Goal: Task Accomplishment & Management: Manage account settings

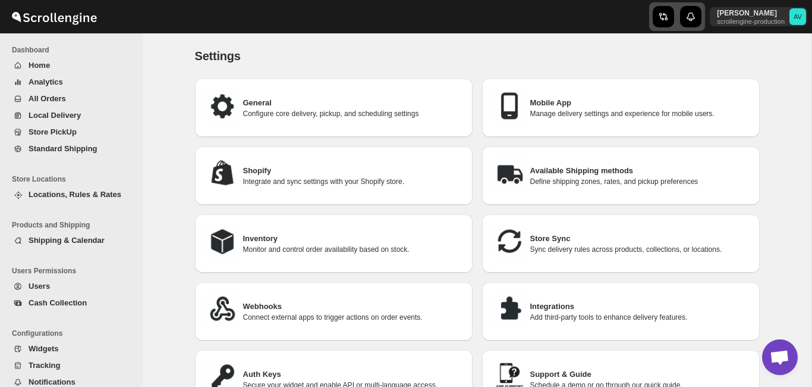
click at [658, 18] on icon "button" at bounding box center [664, 17] width 12 height 12
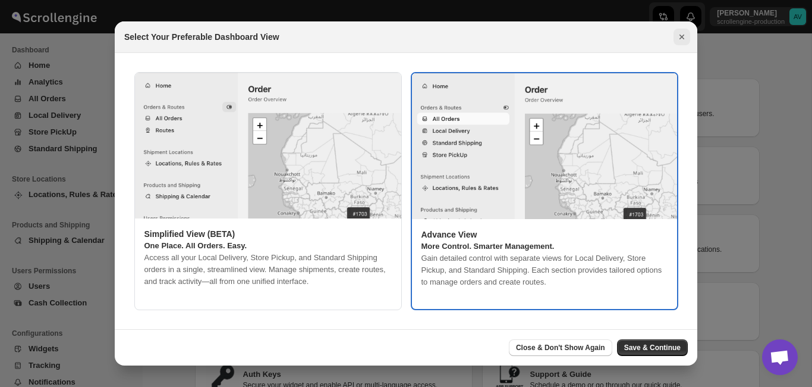
click at [678, 35] on icon "Close" at bounding box center [682, 37] width 12 height 12
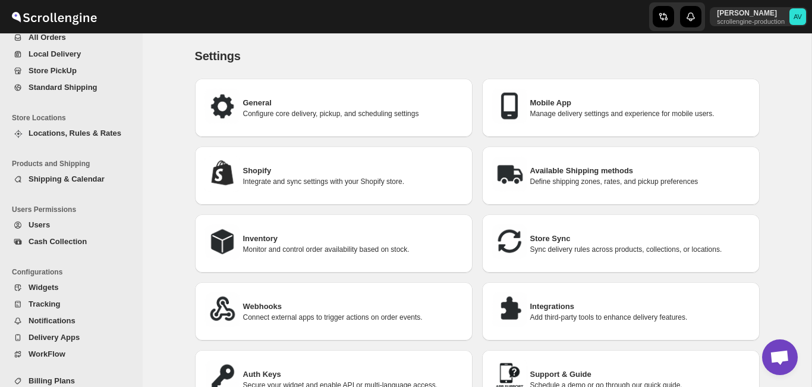
scroll to position [90, 0]
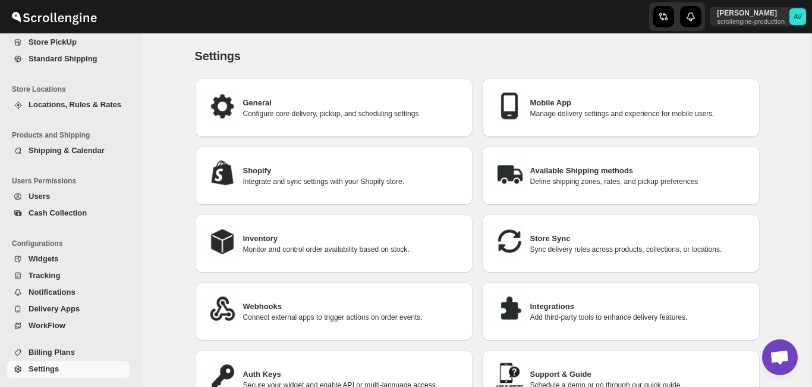
click at [783, 212] on div "Settings. This page is ready Settings General Configure core delivery, pickup, …" at bounding box center [477, 225] width 669 height 384
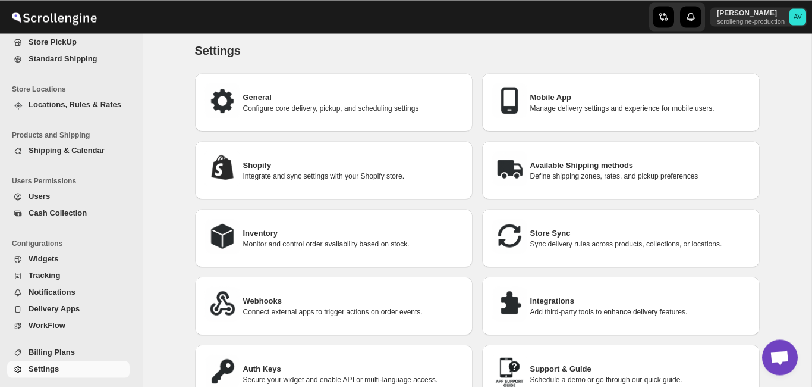
scroll to position [0, 0]
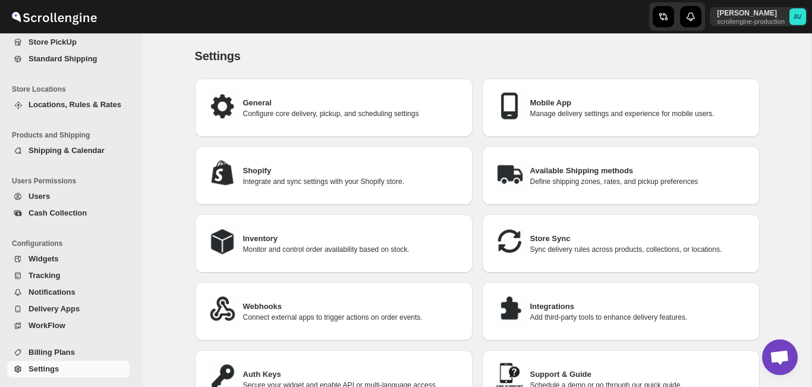
click at [306, 111] on p "Configure core delivery, pickup, and scheduling settings" at bounding box center [353, 114] width 220 height 10
select select "m"
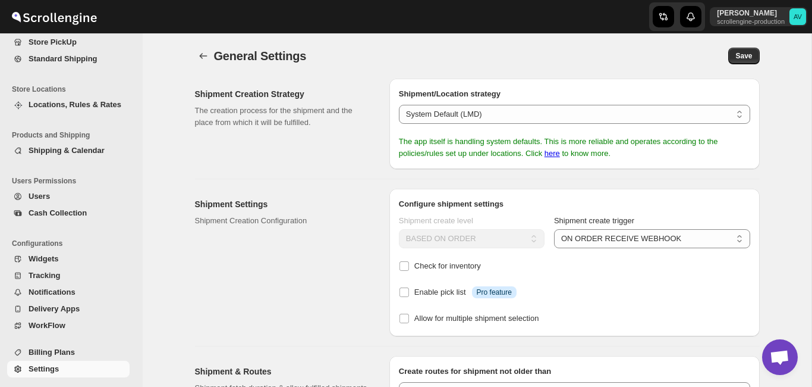
click at [314, 175] on div "Shipment Creation Strategy The creation process for the shipment and the place …" at bounding box center [473, 266] width 574 height 394
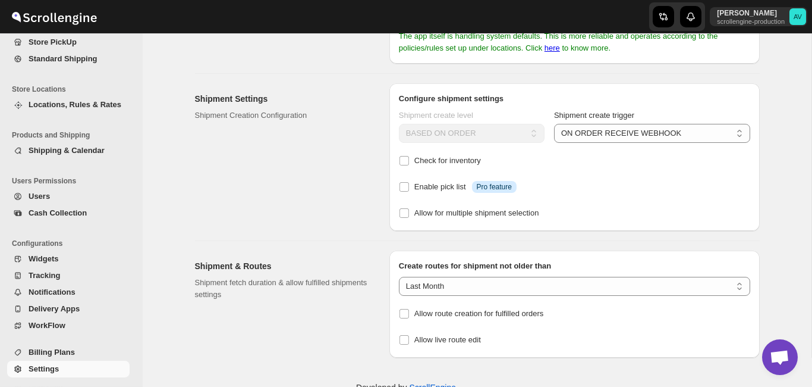
scroll to position [136, 0]
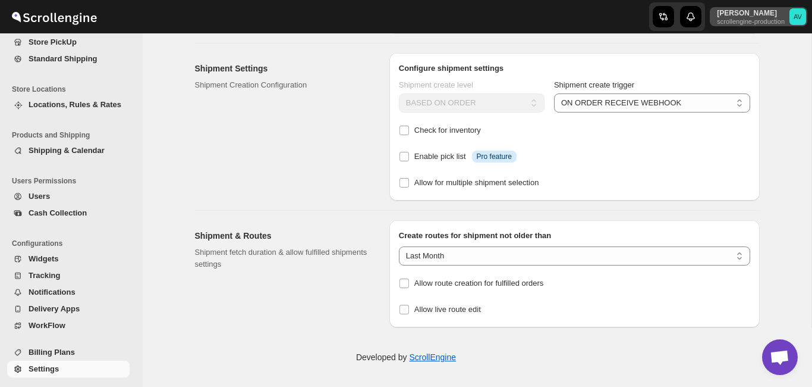
click at [799, 13] on text "AV" at bounding box center [798, 16] width 9 height 7
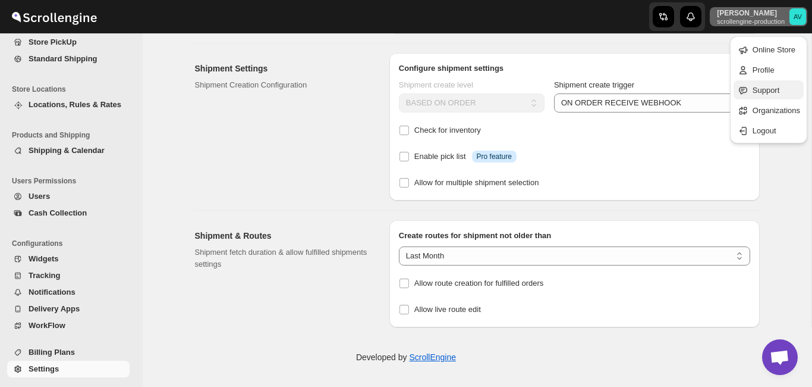
click at [753, 89] on span "Support" at bounding box center [766, 90] width 27 height 9
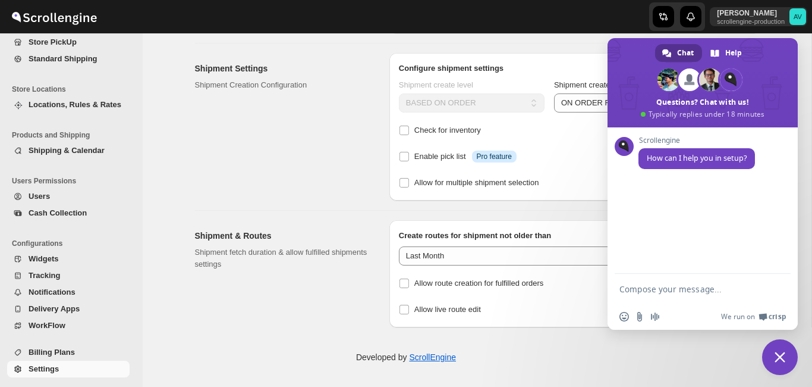
click at [289, 128] on div "Shipment Settings Shipment Creation Configuration" at bounding box center [287, 126] width 185 height 147
click at [794, 14] on text "AV" at bounding box center [798, 16] width 9 height 7
click at [774, 354] on span "Close chat" at bounding box center [780, 357] width 36 height 36
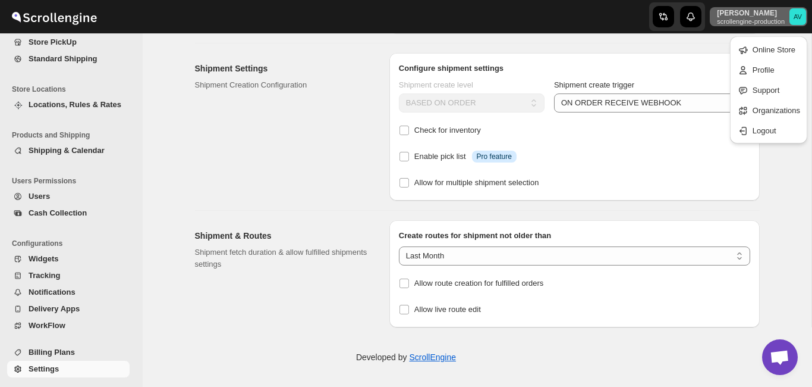
click at [794, 17] on text "AV" at bounding box center [798, 16] width 9 height 7
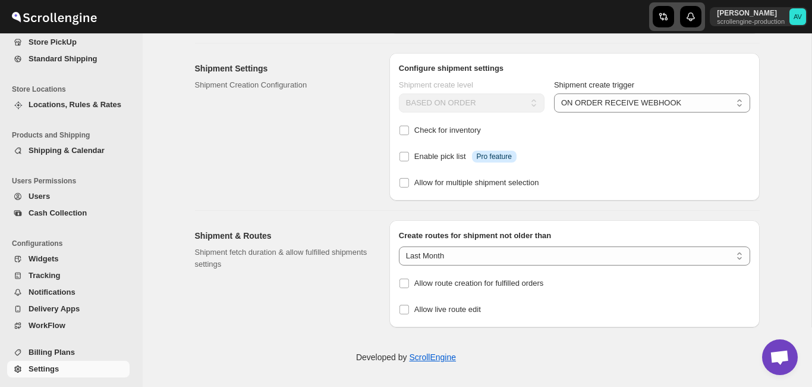
click at [685, 15] on icon "button" at bounding box center [691, 17] width 12 height 12
click at [586, 15] on div "[PERSON_NAME] scrollengine-production AV" at bounding box center [680, 16] width 263 height 33
click at [306, 159] on div "Shipment Settings Shipment Creation Configuration" at bounding box center [287, 126] width 185 height 147
click at [574, 23] on div "[PERSON_NAME] scrollengine-production AV" at bounding box center [680, 16] width 263 height 33
click at [794, 20] on text "AV" at bounding box center [798, 16] width 9 height 7
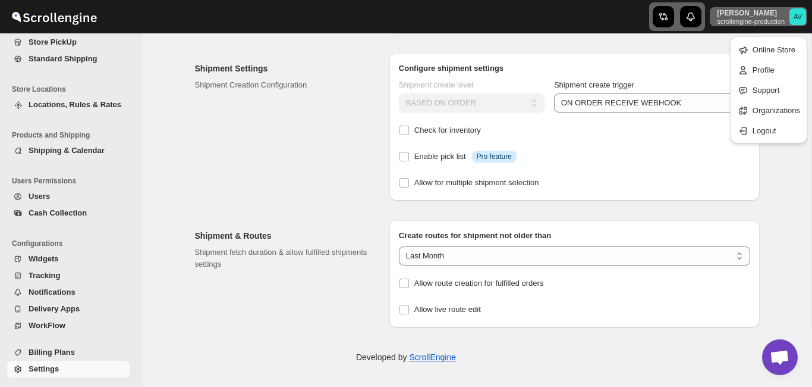
click at [323, 134] on div "Shipment Settings Shipment Creation Configuration" at bounding box center [287, 126] width 185 height 147
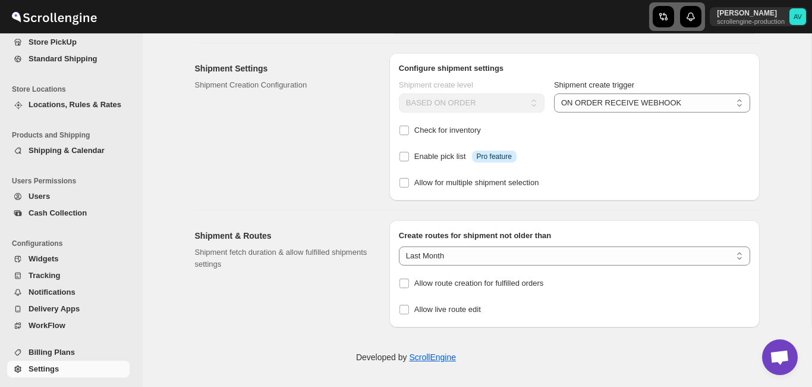
click at [62, 350] on span "Billing Plans" at bounding box center [52, 351] width 46 height 9
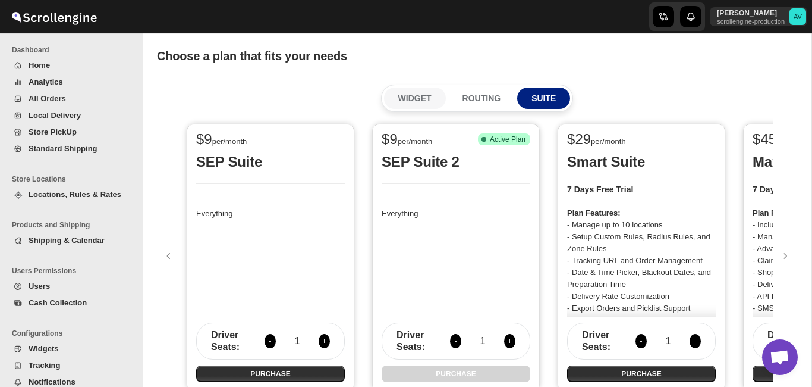
click at [421, 95] on p "WIDGET" at bounding box center [414, 98] width 33 height 12
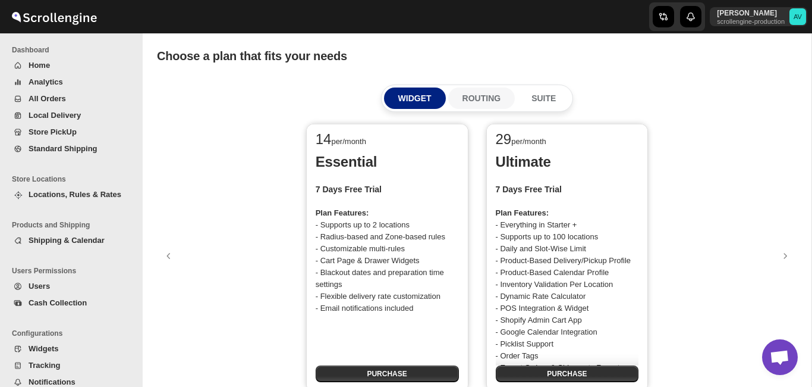
click at [506, 91] on button "ROUTING" at bounding box center [481, 97] width 67 height 21
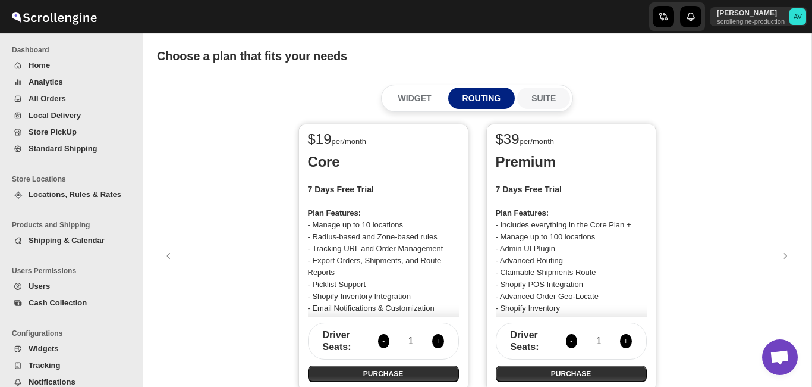
click at [551, 99] on p "SUITE" at bounding box center [544, 98] width 24 height 12
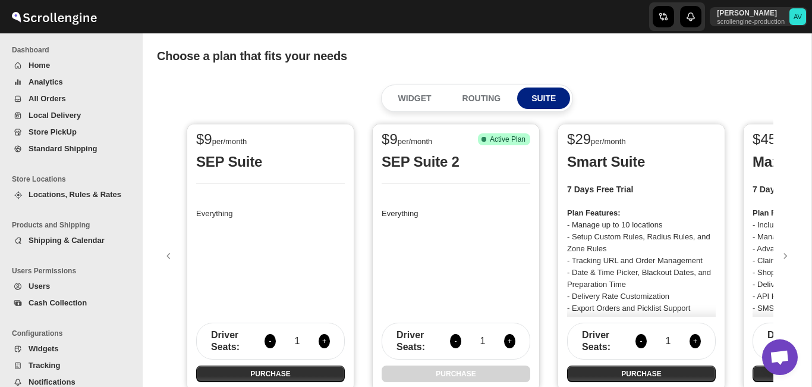
click at [43, 66] on span "Home" at bounding box center [39, 65] width 21 height 9
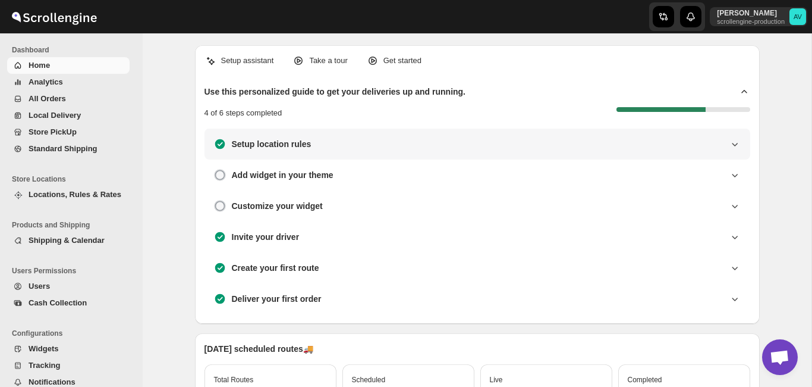
click at [737, 140] on icon at bounding box center [735, 144] width 12 height 12
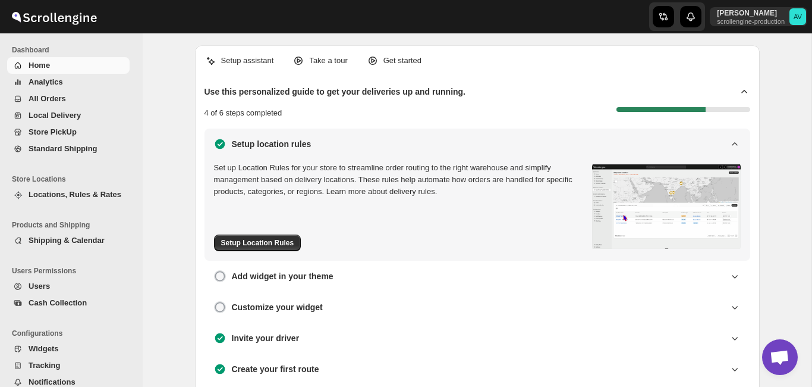
click at [737, 140] on icon at bounding box center [735, 144] width 12 height 12
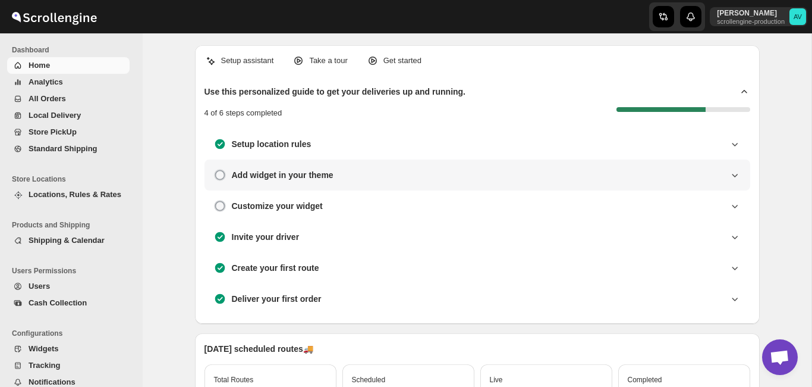
click at [740, 175] on icon at bounding box center [735, 175] width 12 height 12
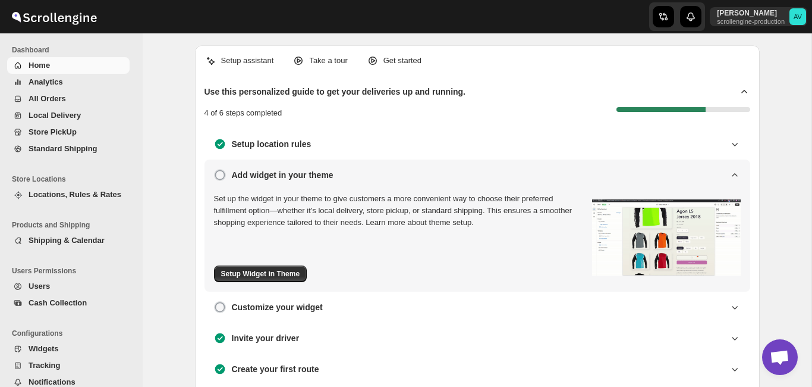
click at [740, 175] on icon at bounding box center [735, 175] width 12 height 12
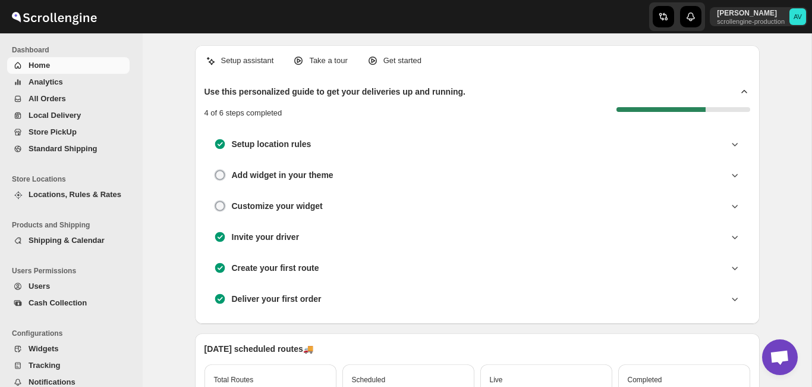
click at [176, 221] on div "Setup assistant Take a tour Get started Use this personalized guide to get your…" at bounding box center [477, 360] width 669 height 655
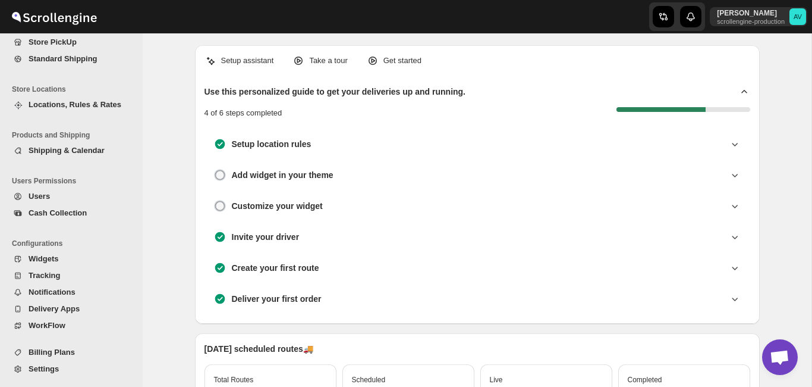
click at [57, 150] on span "Shipping & Calendar" at bounding box center [67, 150] width 76 height 9
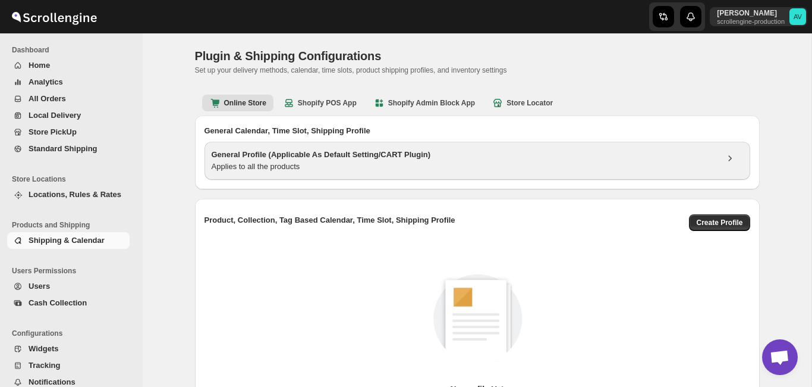
click at [360, 170] on div "Applies to all the products" at bounding box center [464, 167] width 505 height 12
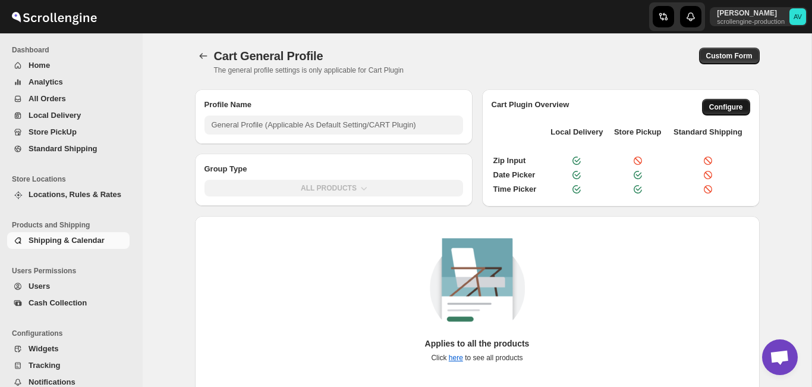
type input "General Profile (Applicable As Default Setting/CART Plugin)"
click at [729, 100] on button "Configure" at bounding box center [726, 107] width 48 height 17
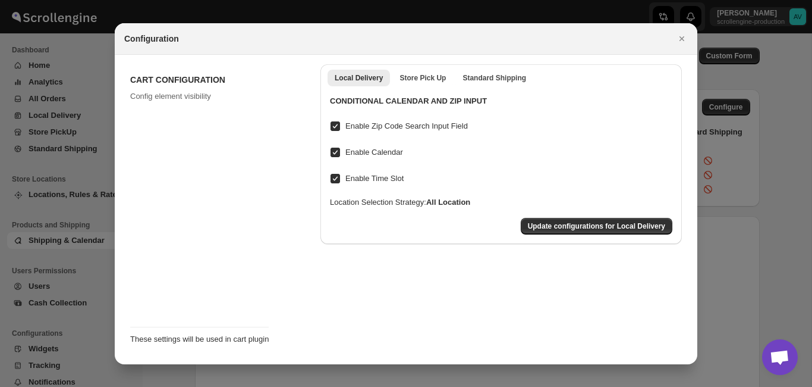
checkbox input "true"
click at [417, 78] on span "Store Pick Up" at bounding box center [423, 78] width 46 height 10
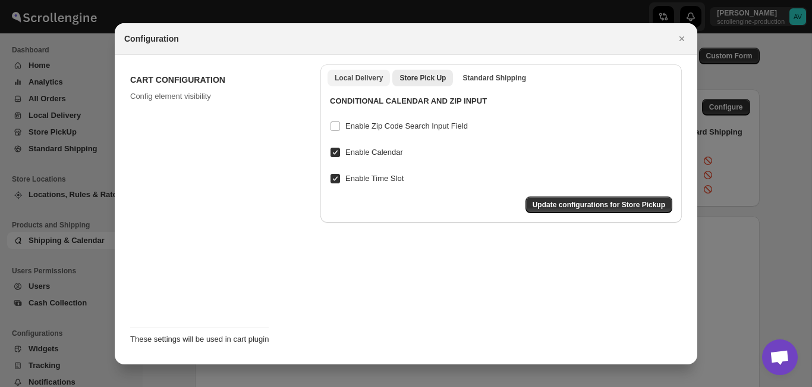
click at [362, 75] on span "Local Delivery" at bounding box center [359, 78] width 48 height 10
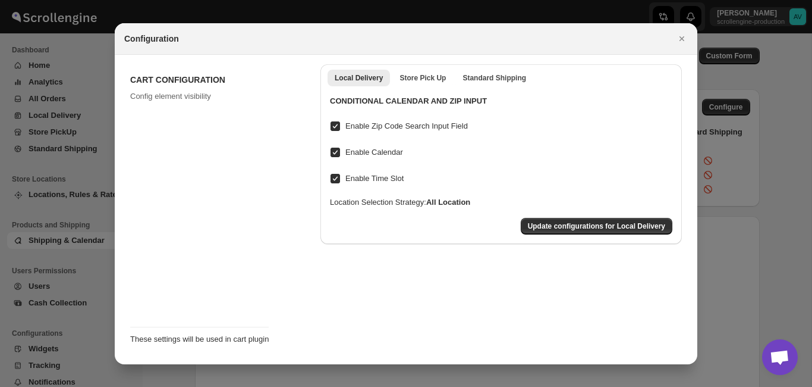
click at [334, 125] on input "Enable Zip Code Search Input Field" at bounding box center [336, 126] width 10 height 10
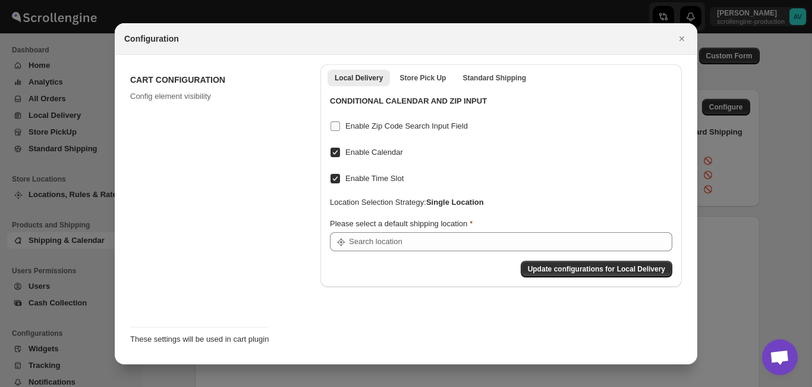
click at [334, 125] on input "Enable Zip Code Search Input Field" at bounding box center [336, 126] width 10 height 10
checkbox input "true"
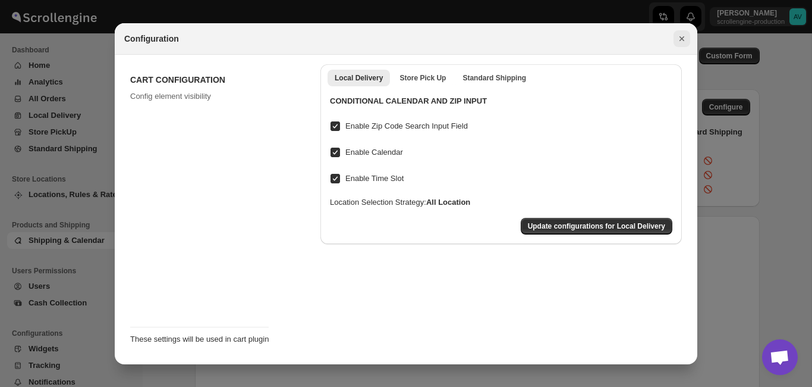
click at [680, 38] on icon "Close" at bounding box center [682, 39] width 12 height 12
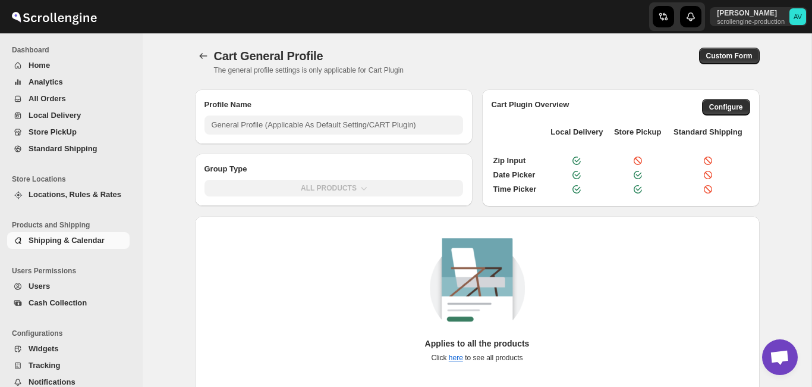
click at [383, 276] on div "Applies to all the products Click here to see all products" at bounding box center [478, 304] width 546 height 134
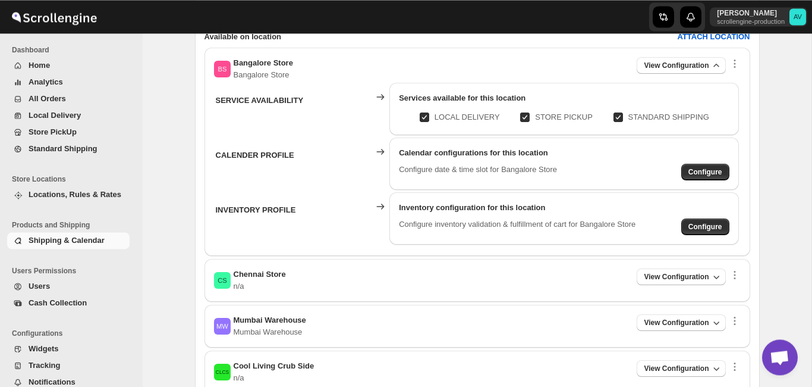
scroll to position [410, 0]
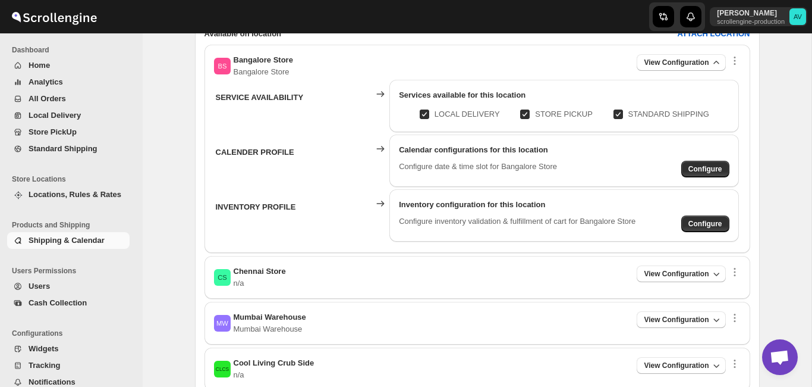
click at [615, 115] on span at bounding box center [619, 114] width 10 height 10
click at [618, 115] on input "STANDARD SHIPPING" at bounding box center [623, 114] width 10 height 10
checkbox input "false"
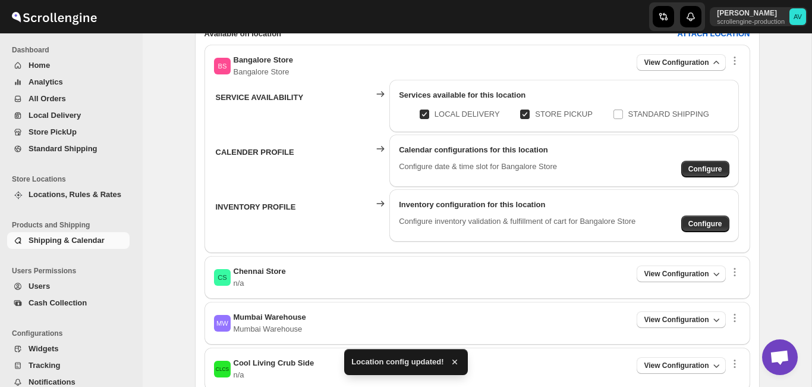
click at [426, 118] on span at bounding box center [425, 114] width 10 height 10
click at [426, 118] on input "LOCAL DELIVERY" at bounding box center [430, 114] width 10 height 10
checkbox input "false"
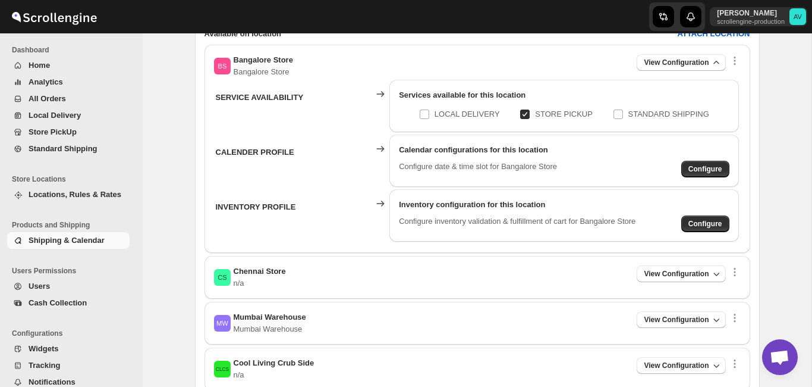
click at [86, 240] on span "Shipping & Calendar" at bounding box center [67, 239] width 76 height 9
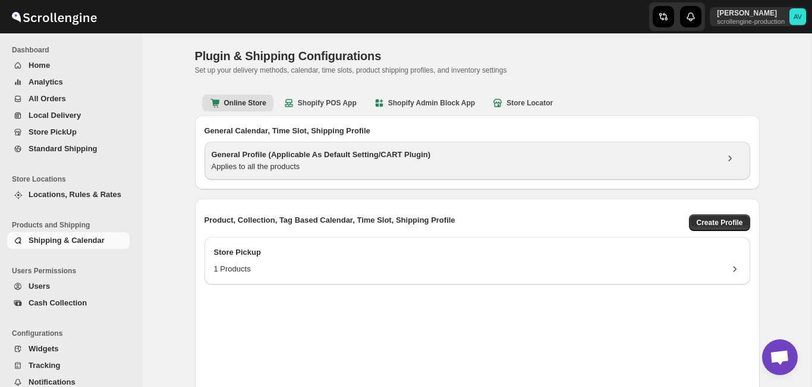
click at [328, 164] on div "Applies to all the products" at bounding box center [464, 167] width 505 height 12
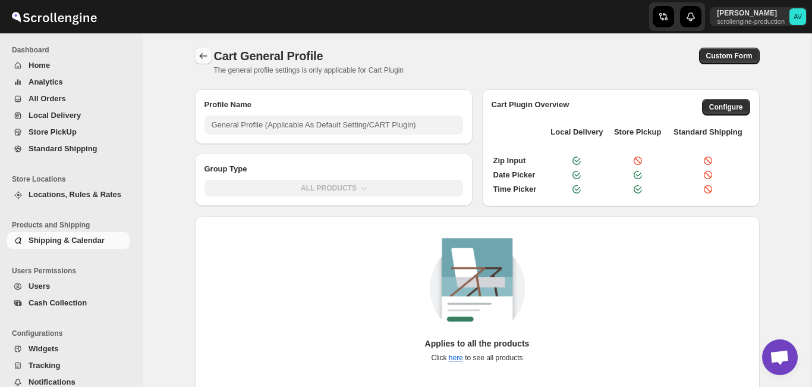
type input "General Profile (Applicable As Default Setting/CART Plugin)"
click at [203, 55] on icon "Back" at bounding box center [203, 56] width 12 height 12
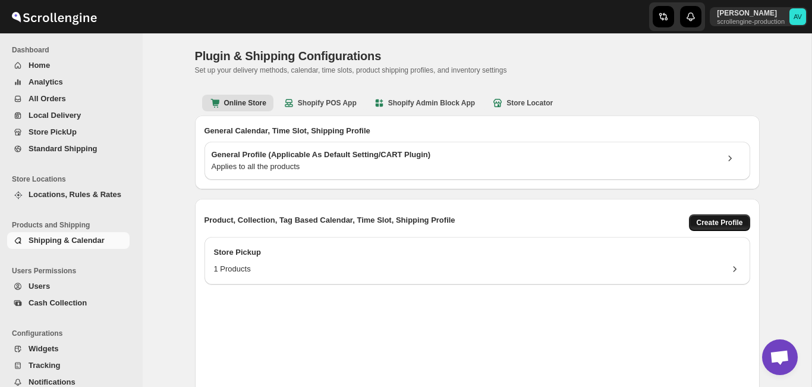
click at [724, 224] on span "Create Profile" at bounding box center [719, 223] width 46 height 10
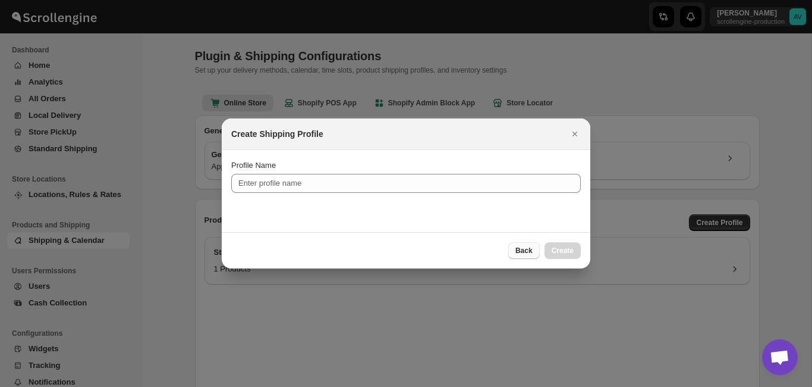
click at [524, 249] on span "Back" at bounding box center [524, 251] width 17 height 10
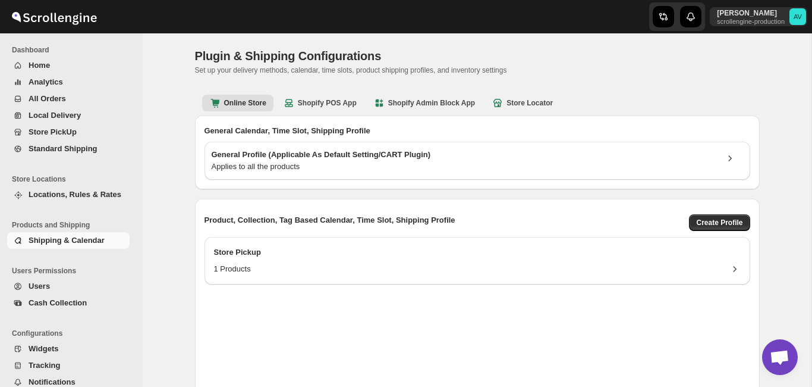
click at [521, 322] on div "Store Pickup 1 Products" at bounding box center [478, 320] width 546 height 166
click at [638, 262] on div "Store Pickup" at bounding box center [477, 254] width 527 height 17
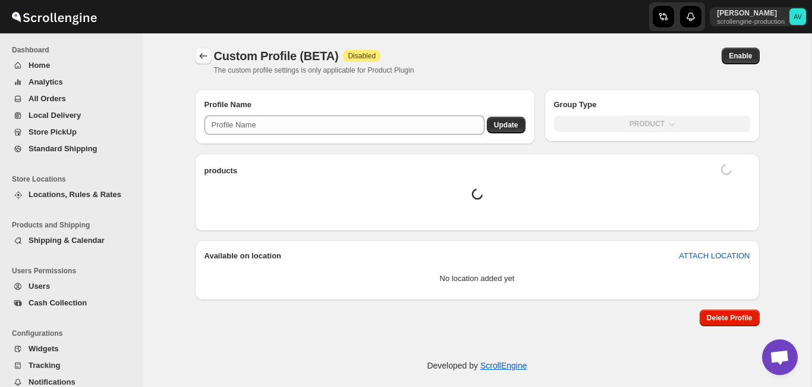
type input "Store Pickup"
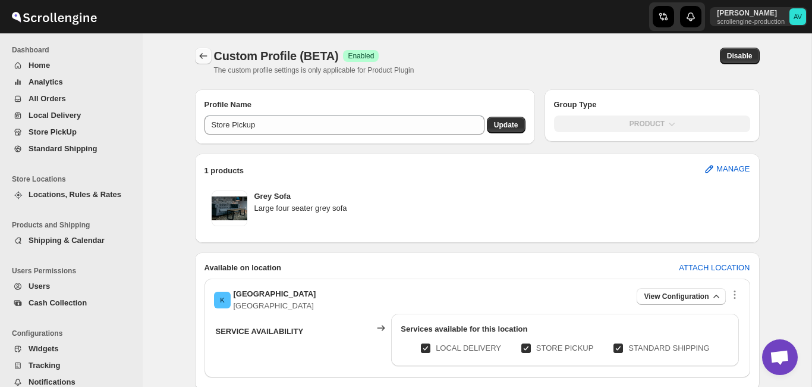
click at [206, 53] on icon "Back" at bounding box center [203, 56] width 12 height 12
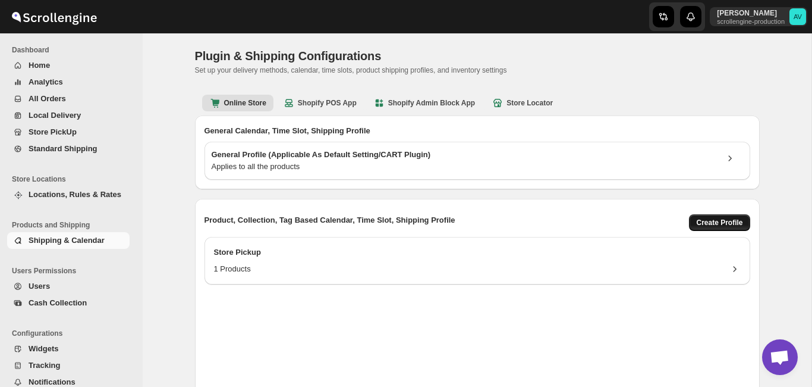
click at [730, 226] on span "Create Profile" at bounding box center [719, 223] width 46 height 10
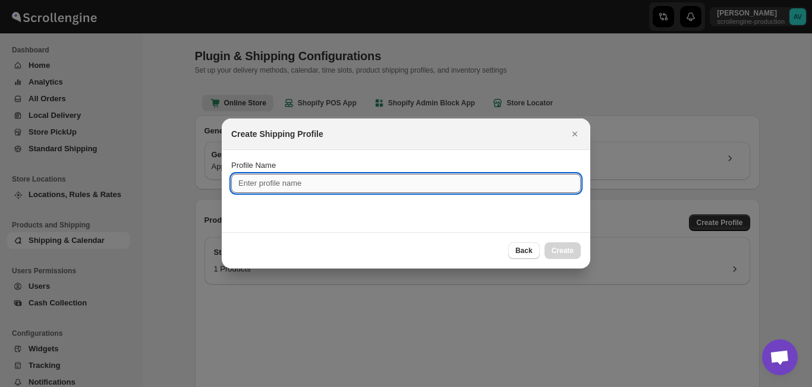
click at [326, 191] on input "Profile Name" at bounding box center [406, 183] width 350 height 19
type input "New Prd"
click at [574, 253] on button "Create" at bounding box center [563, 250] width 36 height 17
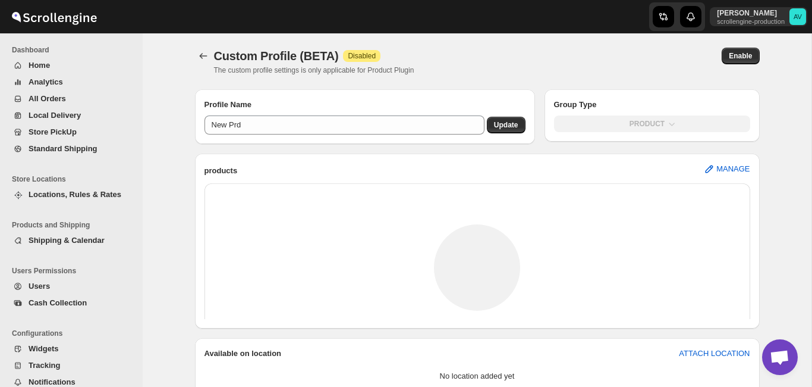
type input "New Prd"
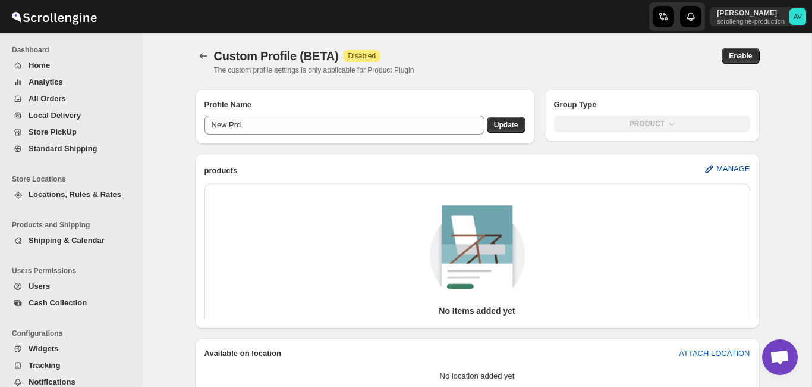
click at [728, 164] on span "MANAGE" at bounding box center [733, 169] width 33 height 12
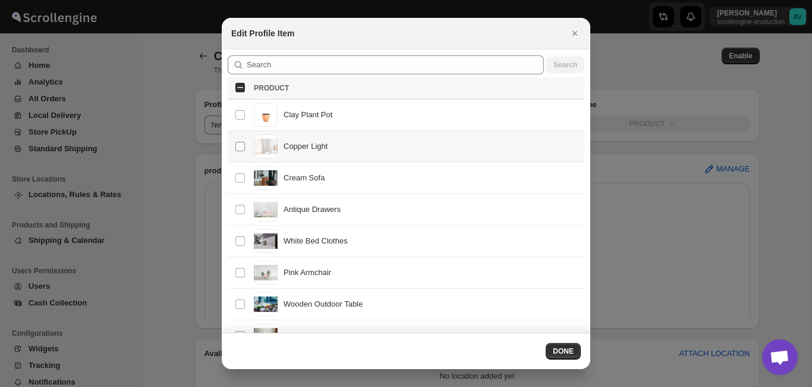
click at [239, 147] on input "Select product item" at bounding box center [240, 147] width 10 height 10
checkbox input "true"
click at [572, 356] on button "DONE" at bounding box center [563, 351] width 35 height 17
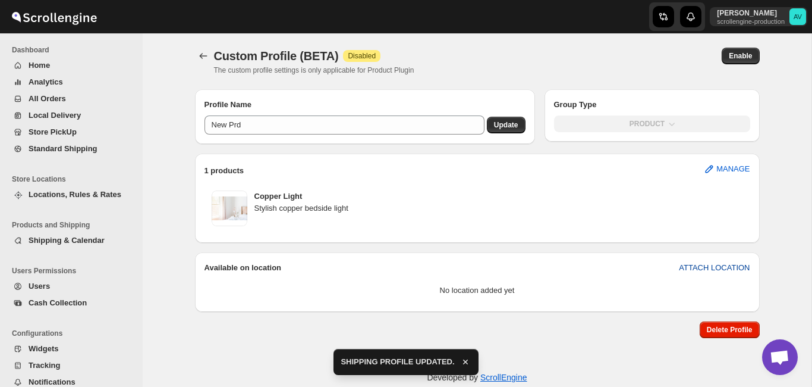
click at [695, 270] on span "ATTACH LOCATION" at bounding box center [714, 268] width 71 height 12
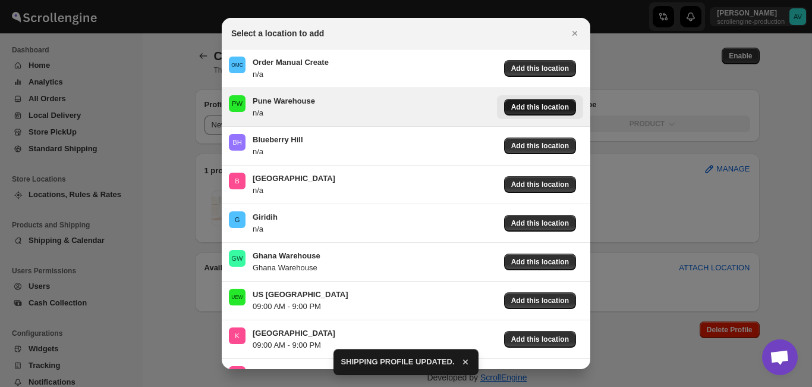
click at [535, 108] on span "Add this location" at bounding box center [540, 107] width 58 height 10
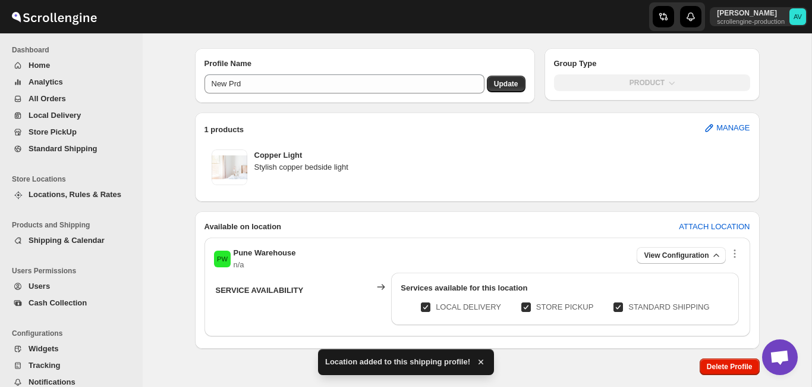
scroll to position [98, 0]
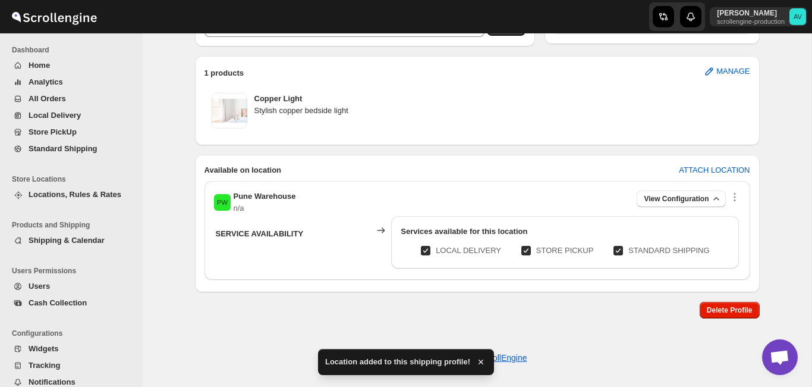
click at [426, 248] on span at bounding box center [426, 251] width 10 height 10
click at [426, 248] on input "LOCAL DELIVERY" at bounding box center [431, 251] width 10 height 10
checkbox input "false"
click at [617, 251] on span at bounding box center [619, 251] width 10 height 10
click at [618, 251] on input "STANDARD SHIPPING" at bounding box center [623, 251] width 10 height 10
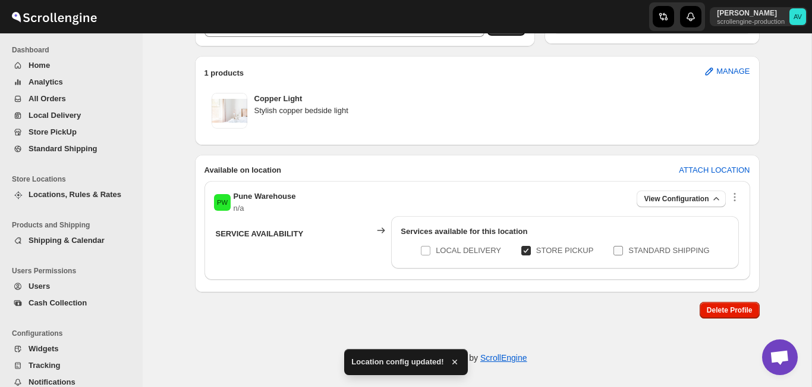
checkbox input "false"
click at [677, 74] on div "1 products MANAGE" at bounding box center [478, 72] width 546 height 15
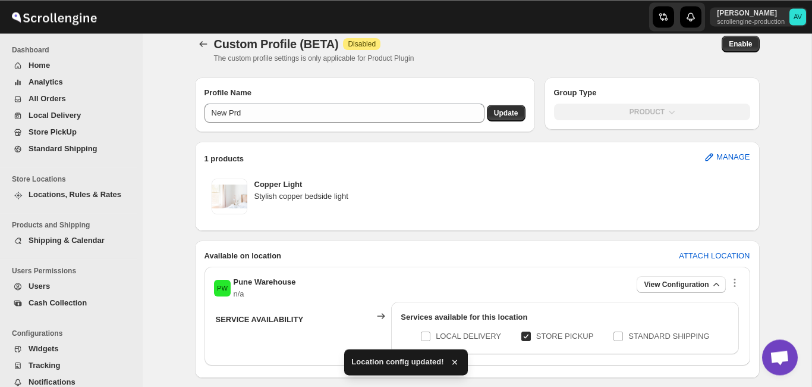
scroll to position [0, 0]
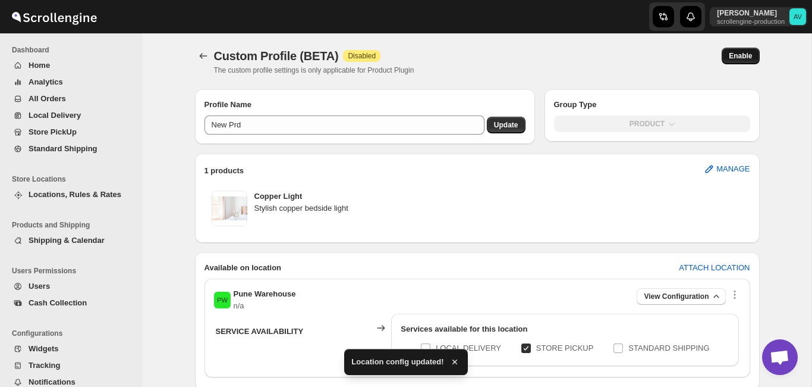
click at [742, 59] on span "Enable" at bounding box center [740, 56] width 23 height 10
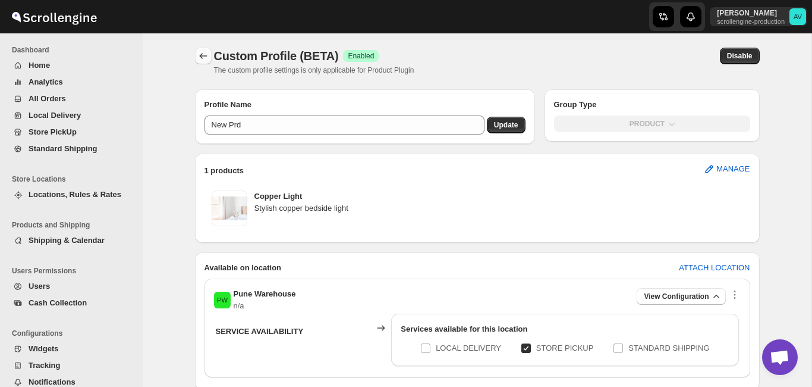
click at [203, 55] on icon "Back" at bounding box center [203, 56] width 12 height 12
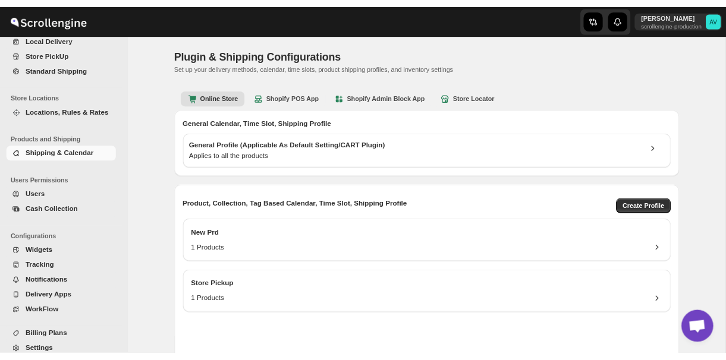
scroll to position [77, 0]
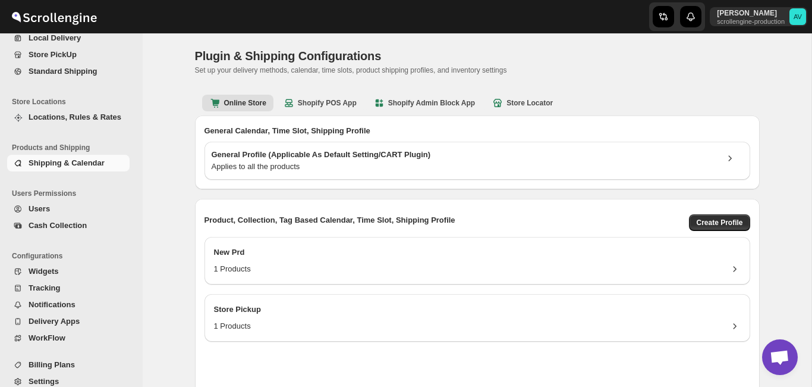
click at [102, 117] on span "Locations, Rules & Rates" at bounding box center [75, 116] width 93 height 9
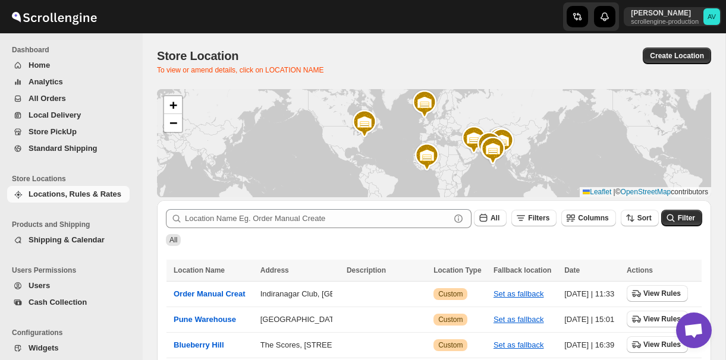
click at [52, 102] on span "All Orders" at bounding box center [47, 98] width 37 height 9
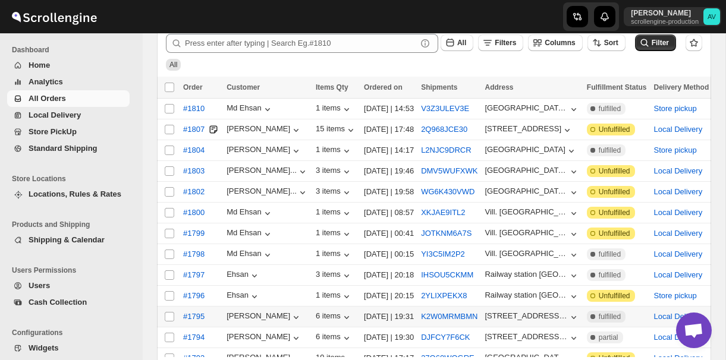
scroll to position [41, 0]
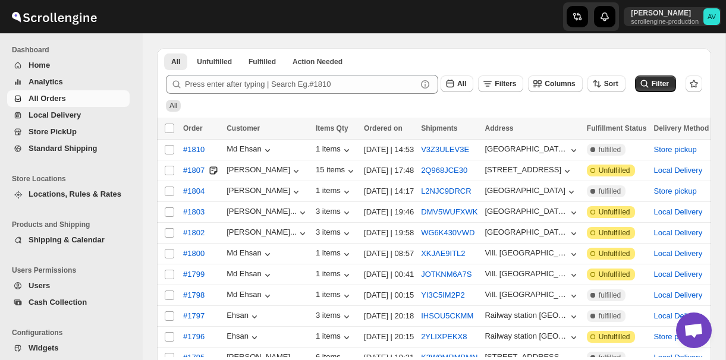
click at [284, 357] on div at bounding box center [434, 358] width 554 height 3
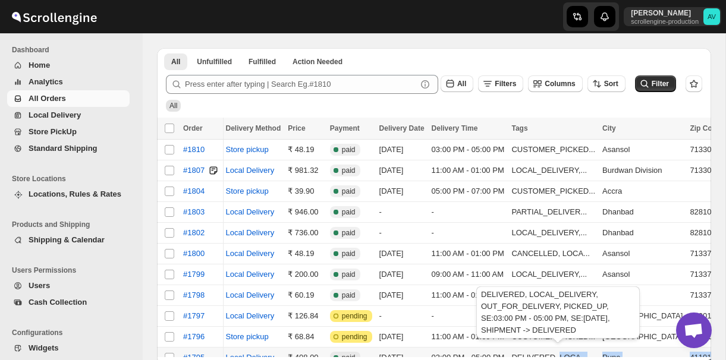
scroll to position [0, 442]
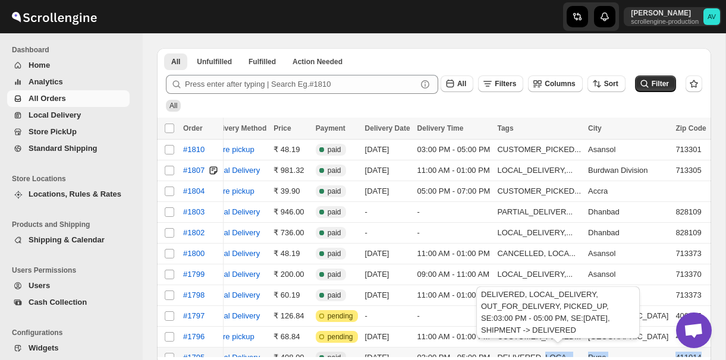
drag, startPoint x: 284, startPoint y: 357, endPoint x: 567, endPoint y: 348, distance: 283.8
click at [567, 348] on div "Select all orders Order Customer Items Qty Ordered on Shipments Address Fulfill…" at bounding box center [434, 338] width 554 height 441
